Goal: Navigation & Orientation: Find specific page/section

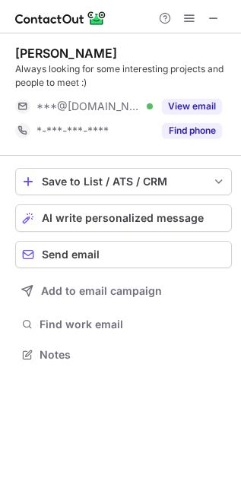
scroll to position [343, 241]
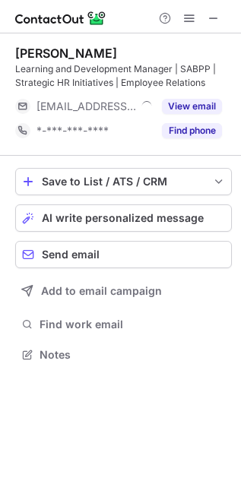
scroll to position [343, 241]
click at [215, 22] on span at bounding box center [213, 18] width 12 height 12
